Goal: Task Accomplishment & Management: Use online tool/utility

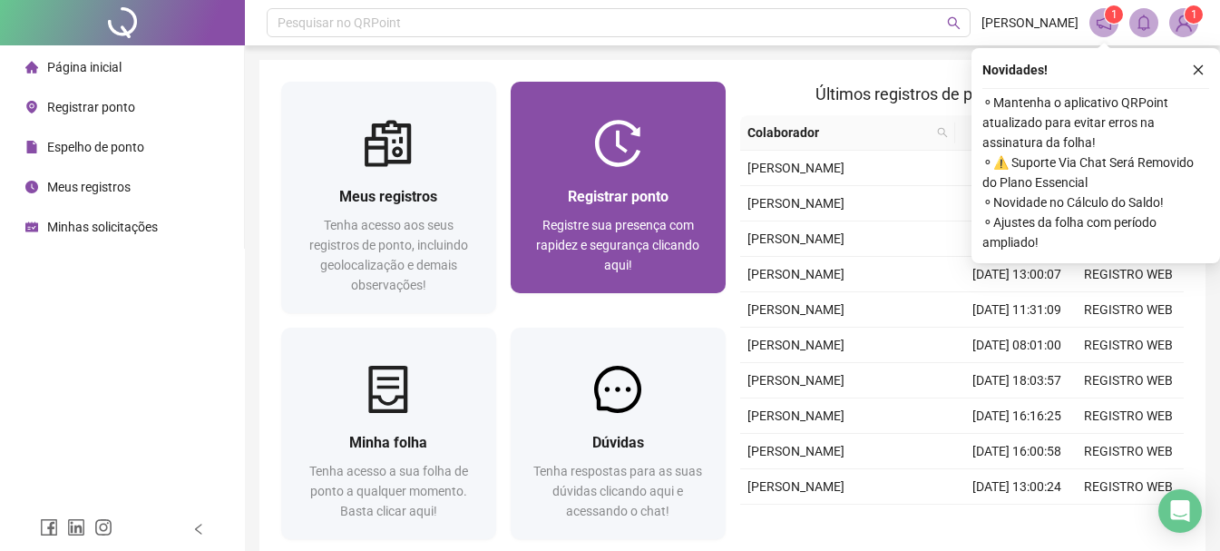
click at [569, 262] on div "Registre sua presença com rapidez e segurança clicando aqui!" at bounding box center [618, 245] width 171 height 60
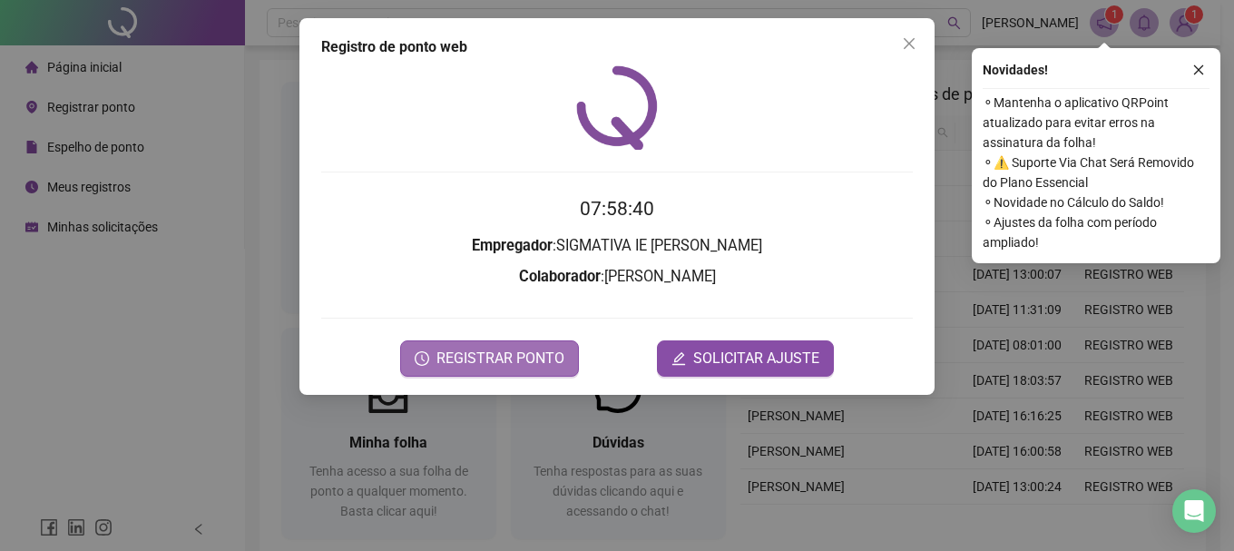
click at [490, 366] on span "REGISTRAR PONTO" at bounding box center [500, 359] width 128 height 22
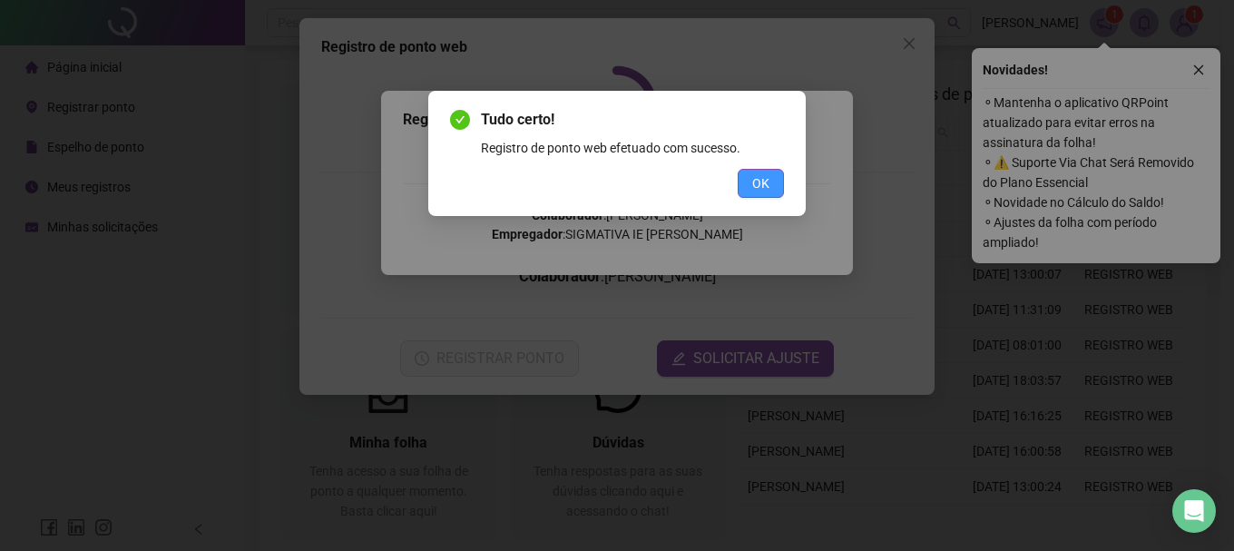
click at [756, 181] on span "OK" at bounding box center [760, 183] width 17 height 20
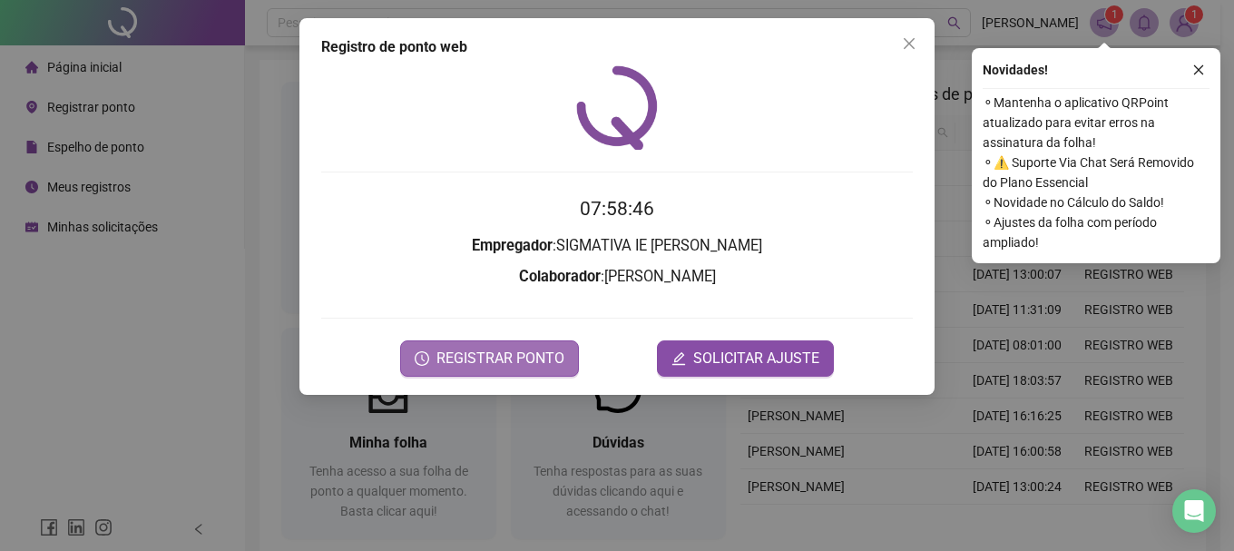
click at [468, 348] on span "REGISTRAR PONTO" at bounding box center [500, 359] width 128 height 22
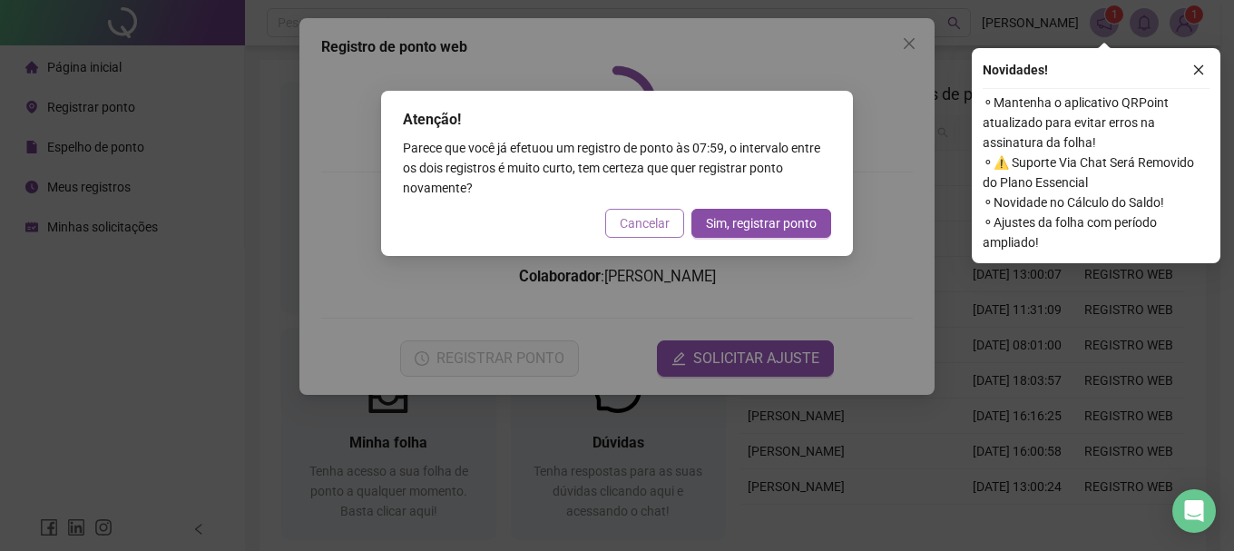
click at [640, 224] on span "Cancelar" at bounding box center [645, 223] width 50 height 20
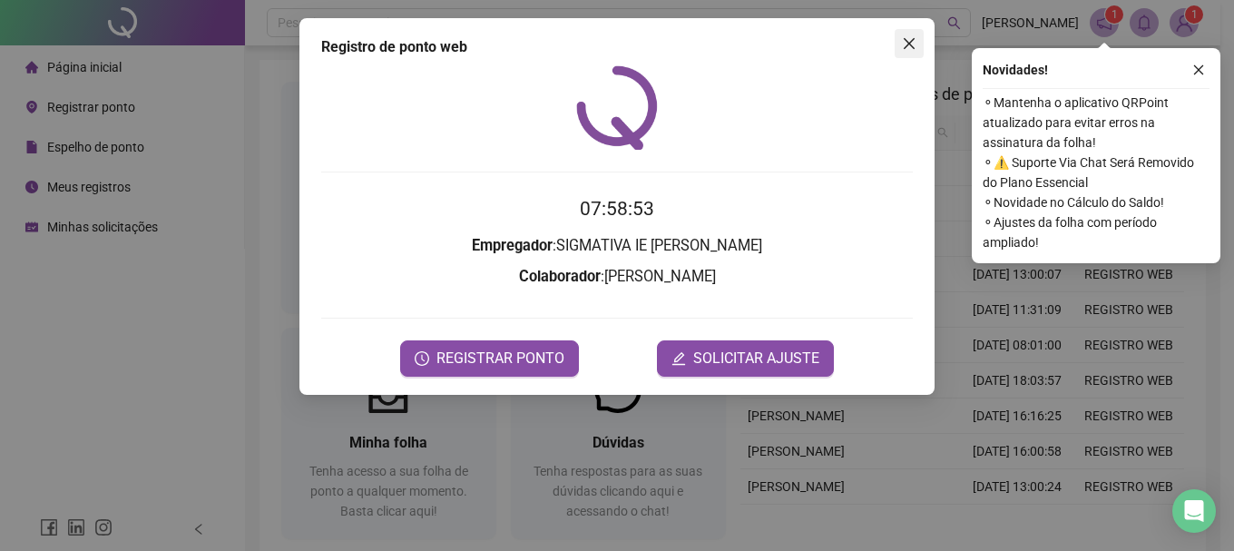
click at [911, 40] on icon "close" at bounding box center [909, 43] width 15 height 15
